Goal: Task Accomplishment & Management: Manage account settings

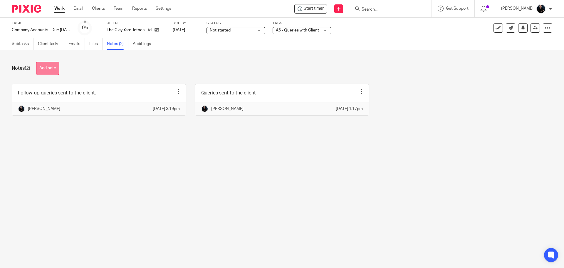
click at [53, 70] on button "Add note" at bounding box center [47, 68] width 23 height 13
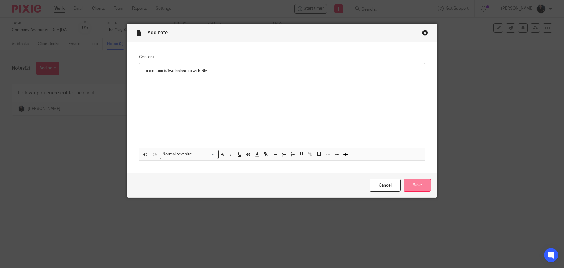
click at [409, 181] on input "Save" at bounding box center [417, 185] width 27 height 13
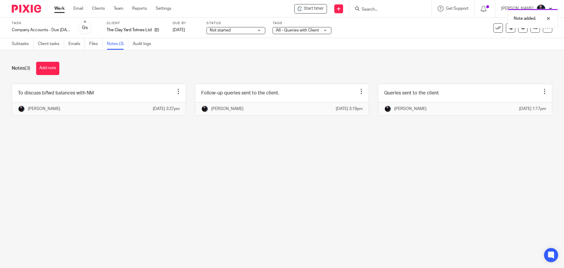
click at [310, 32] on span "A6 - Queries with Client" at bounding box center [297, 30] width 43 height 4
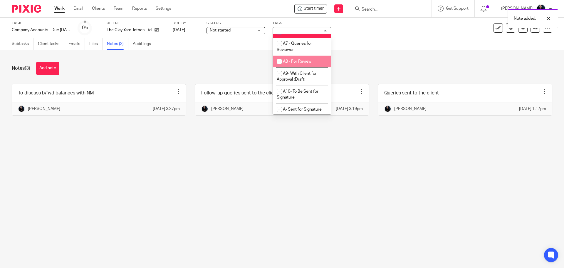
scroll to position [294, 0]
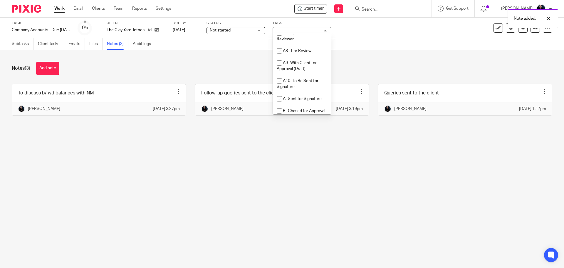
click at [296, 27] on li "A6 - Queries with Client" at bounding box center [302, 21] width 58 height 12
checkbox input "false"
click at [296, 45] on li "A7 - Queries for Reviewer" at bounding box center [302, 36] width 58 height 18
checkbox input "true"
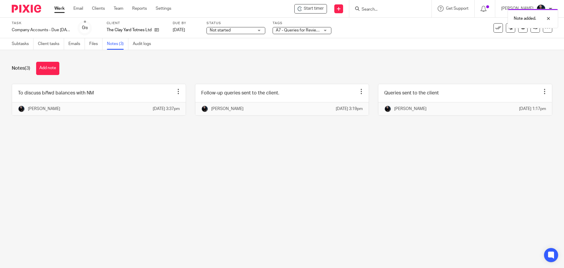
click at [239, 65] on div "Notes (3) Add note" at bounding box center [282, 68] width 541 height 13
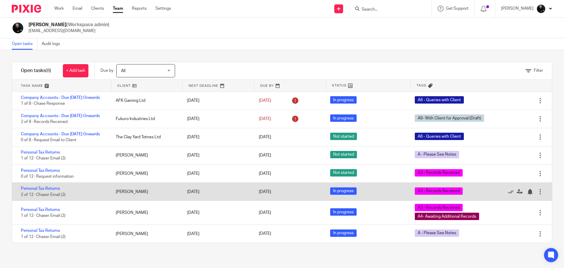
scroll to position [5, 0]
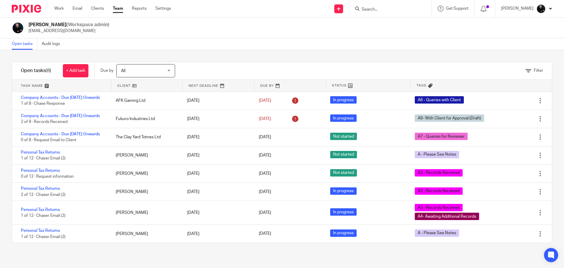
scroll to position [5, 0]
click at [279, 52] on div "Filter tasks Only show tasks matching all of these conditions 1 Client name Is …" at bounding box center [282, 159] width 564 height 218
click at [252, 33] on div "Ben Gruber (Workspace admin) ben@accounting4everything.com" at bounding box center [282, 28] width 541 height 12
click at [287, 14] on div "Send new email Create task Add client Get Support Contact Support Help Document…" at bounding box center [372, 8] width 384 height 17
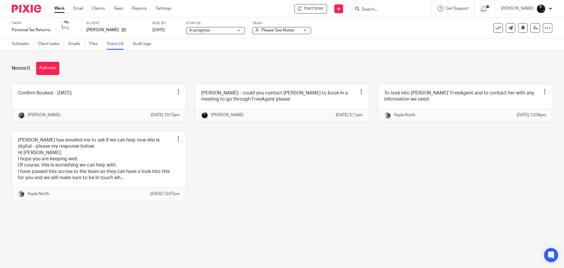
drag, startPoint x: 0, startPoint y: 0, endPoint x: 199, endPoint y: 67, distance: 210.1
click at [199, 67] on div "Notes (4) Add note" at bounding box center [282, 68] width 541 height 13
click at [47, 69] on button "Add note" at bounding box center [47, 68] width 23 height 13
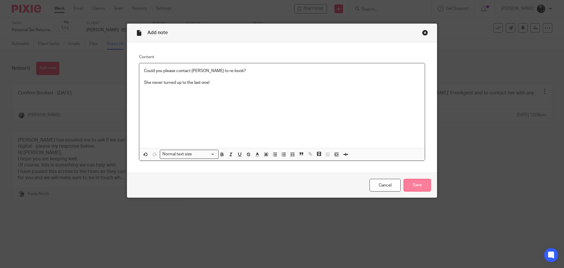
click at [414, 186] on input "Save" at bounding box center [417, 185] width 27 height 13
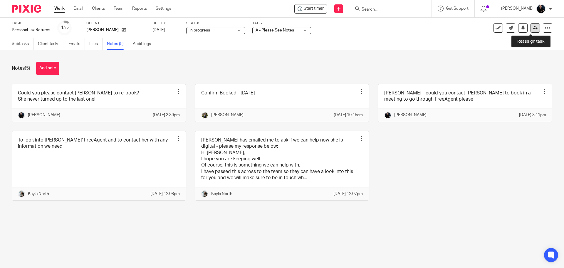
click at [531, 31] on link at bounding box center [535, 27] width 9 height 9
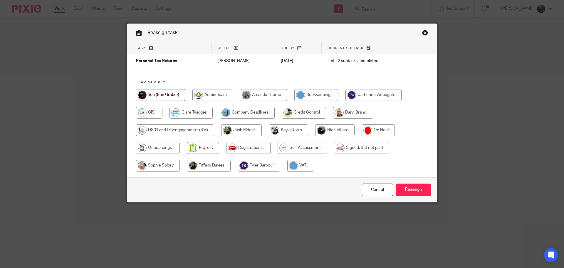
click at [241, 127] on input "radio" at bounding box center [241, 130] width 41 height 12
radio input "true"
click at [396, 183] on input "Reassign" at bounding box center [413, 189] width 35 height 13
